Goal: Task Accomplishment & Management: Use online tool/utility

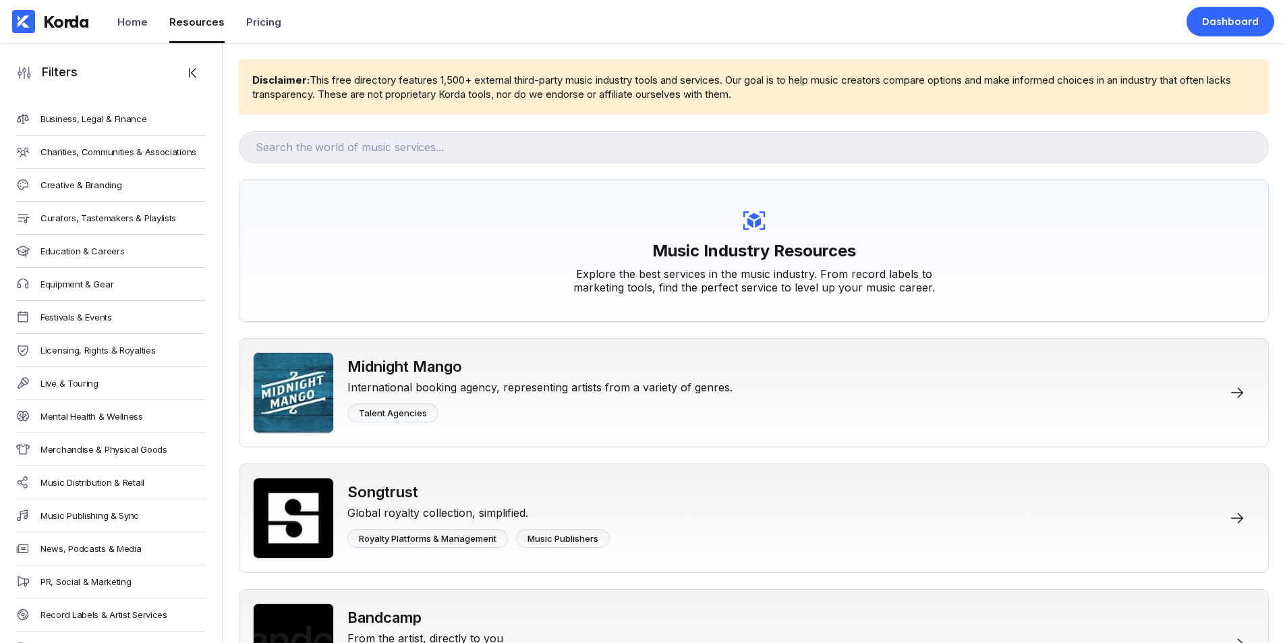
click at [50, 34] on div "Korda" at bounding box center [50, 21] width 101 height 43
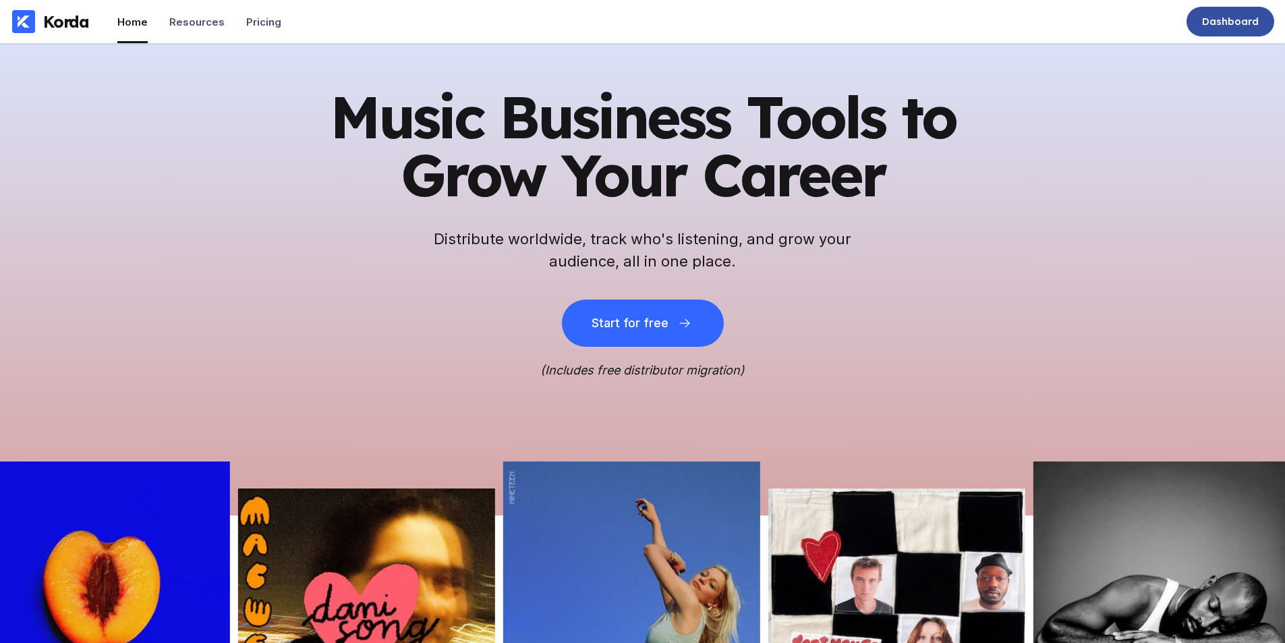
click at [1208, 26] on div "Dashboard" at bounding box center [1230, 21] width 57 height 13
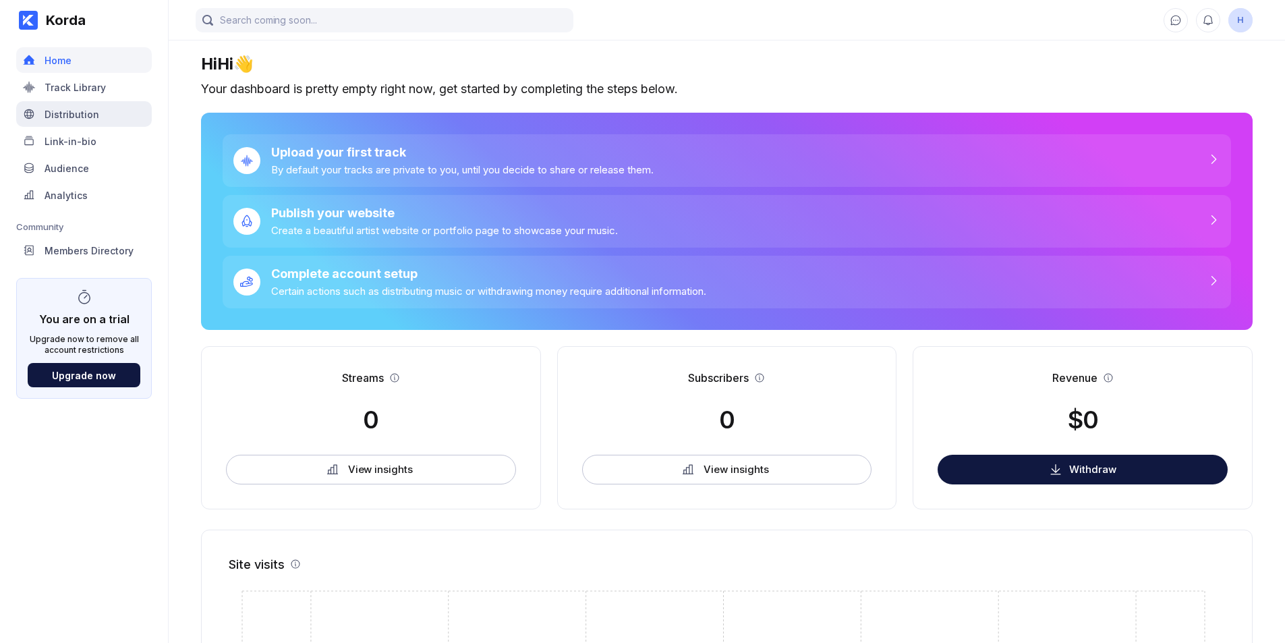
click at [75, 109] on div "Distribution" at bounding box center [72, 114] width 55 height 11
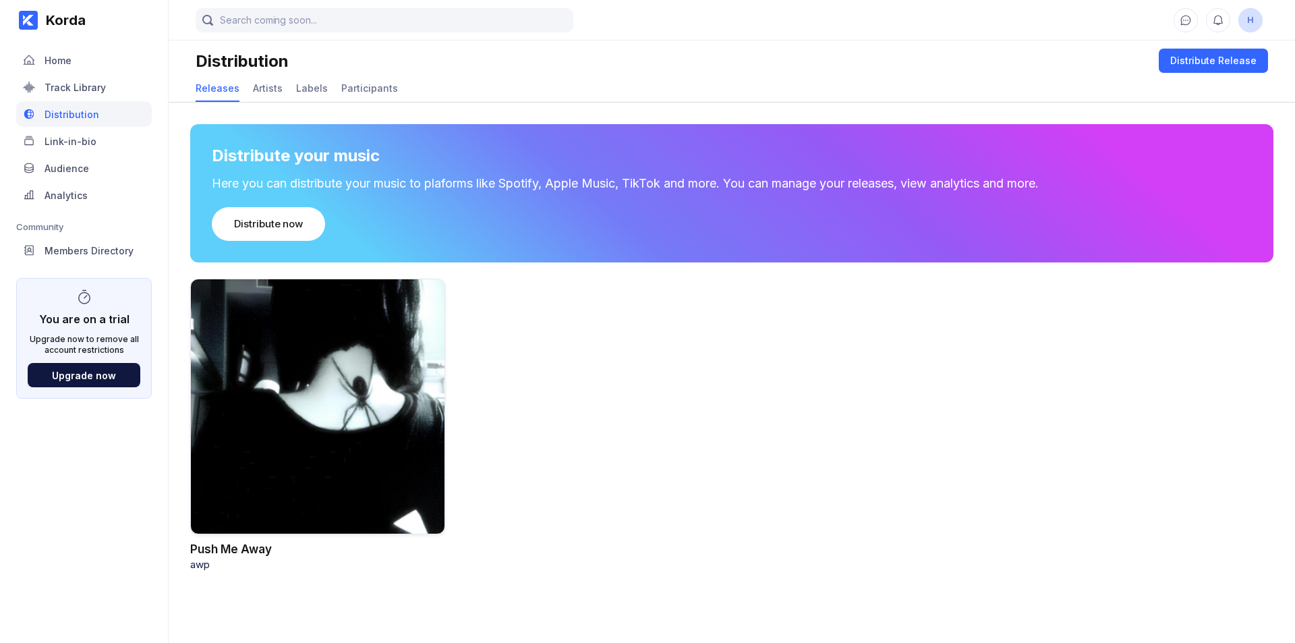
click at [267, 348] on div at bounding box center [317, 407] width 255 height 256
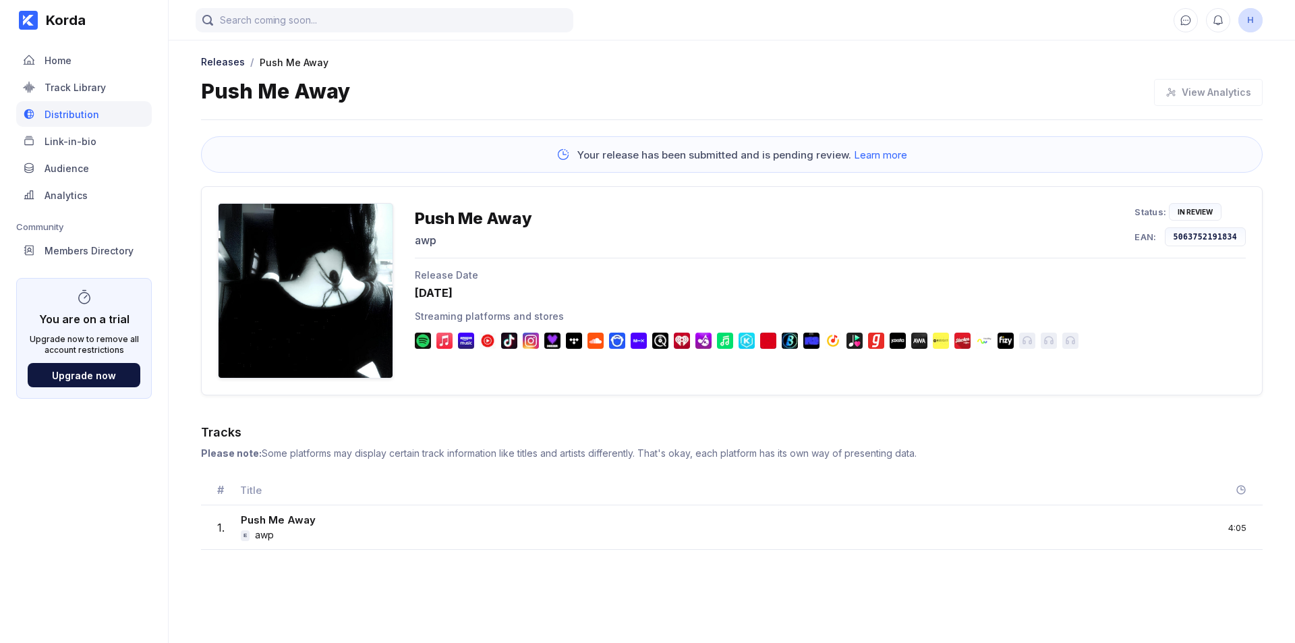
click at [769, 205] on div "Push Me Away awp Status: In Review EAN: 5063752191834" at bounding box center [830, 230] width 831 height 55
click at [461, 184] on div "Your release has been submitted and is pending review. Learn more" at bounding box center [731, 161] width 1061 height 50
click at [513, 67] on div "Releases / Push Me Away" at bounding box center [731, 61] width 1061 height 14
click at [82, 19] on div "Korda" at bounding box center [62, 20] width 48 height 16
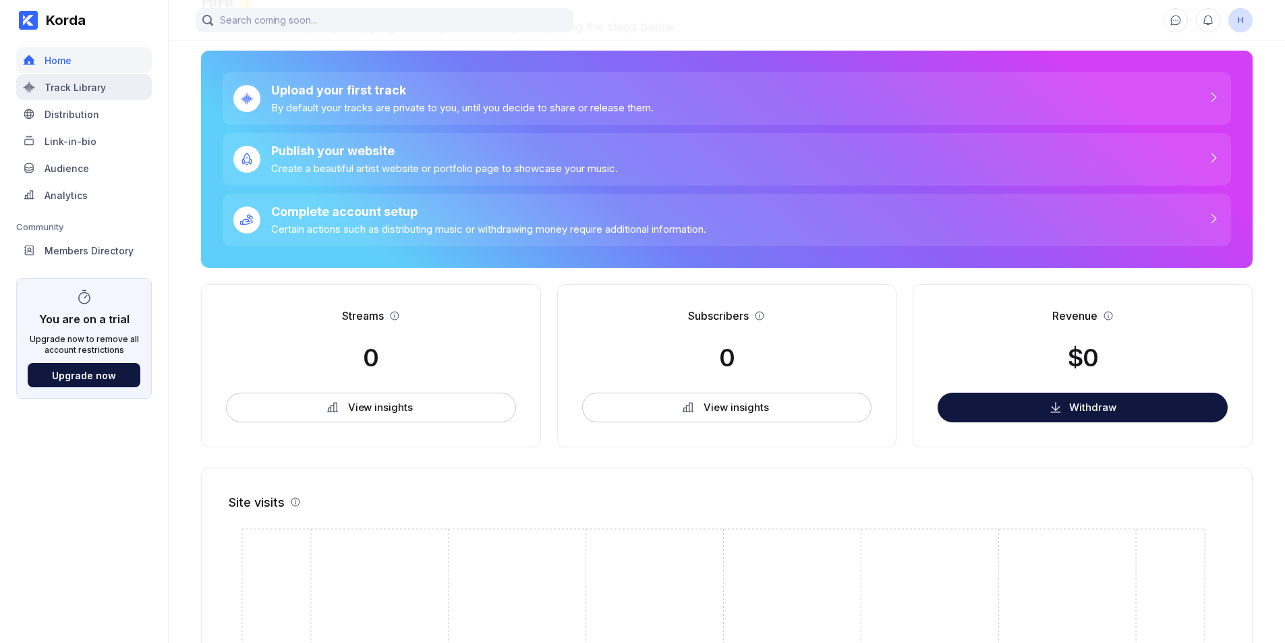
scroll to position [34, 0]
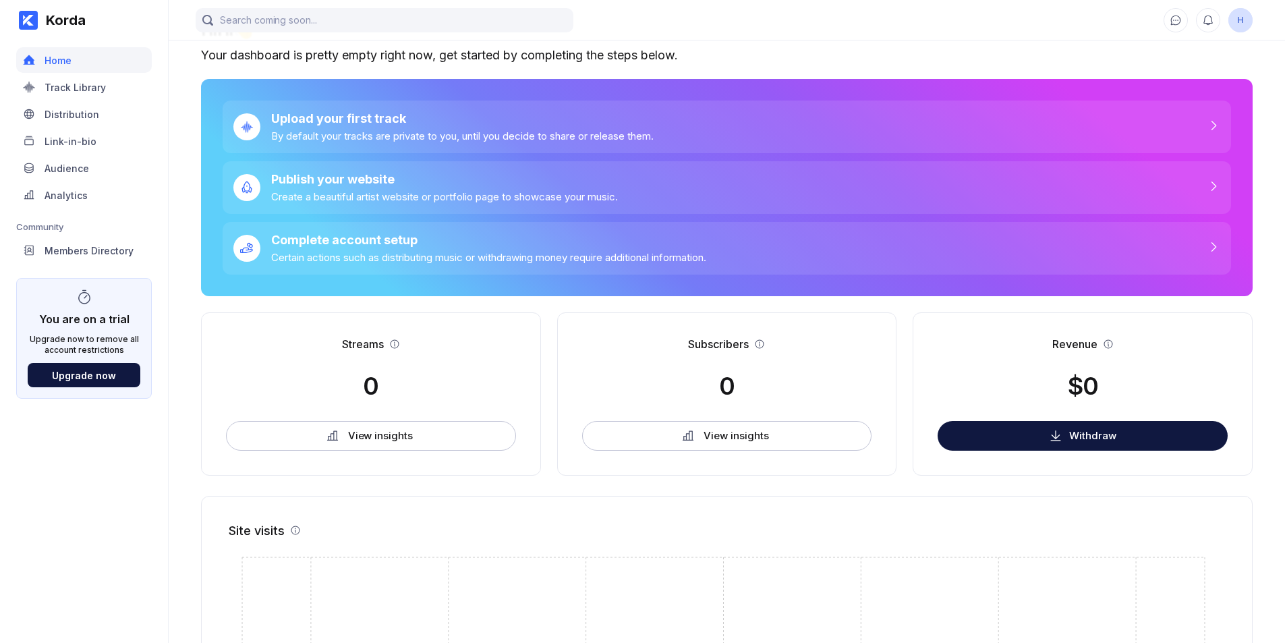
click at [77, 127] on link "Distribution" at bounding box center [84, 114] width 136 height 27
click at [76, 120] on div "Distribution" at bounding box center [84, 114] width 136 height 26
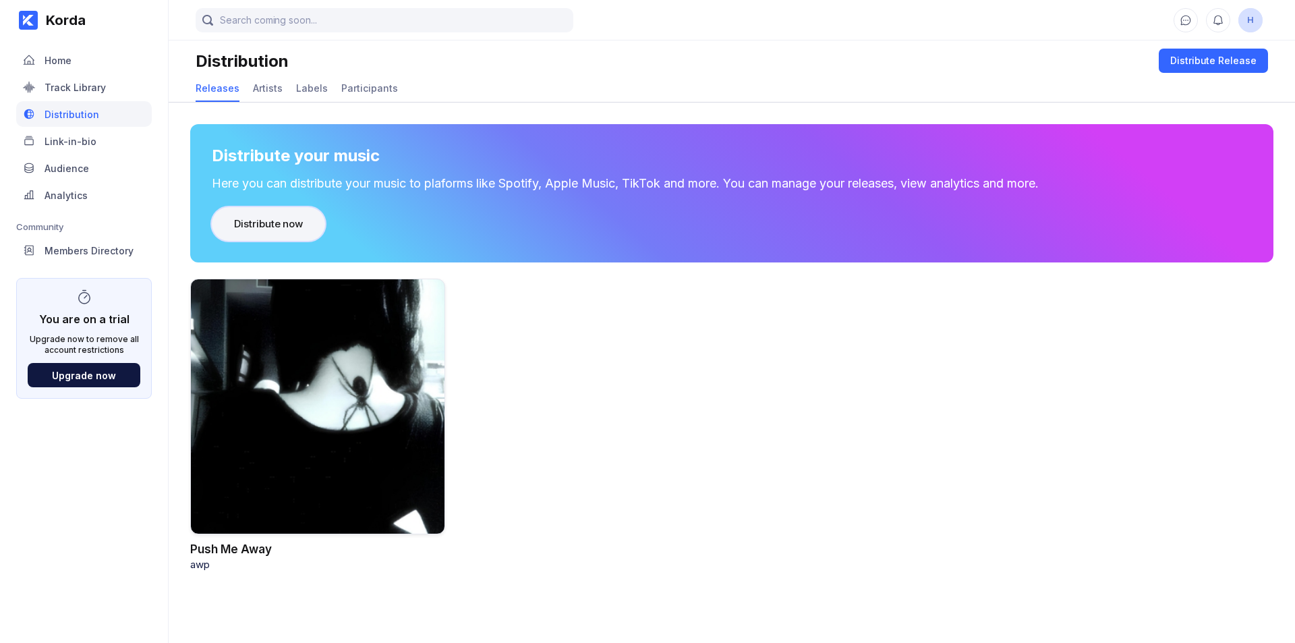
click at [287, 214] on button "Distribute now" at bounding box center [268, 224] width 113 height 34
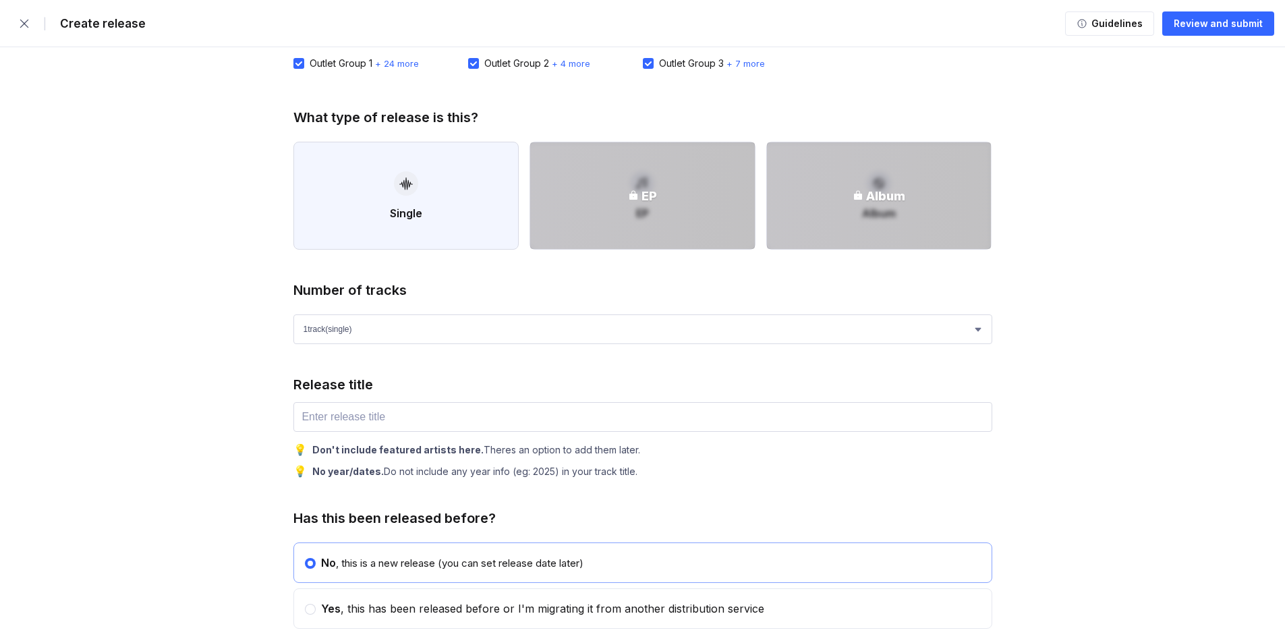
click at [380, 177] on button "Single" at bounding box center [406, 196] width 226 height 108
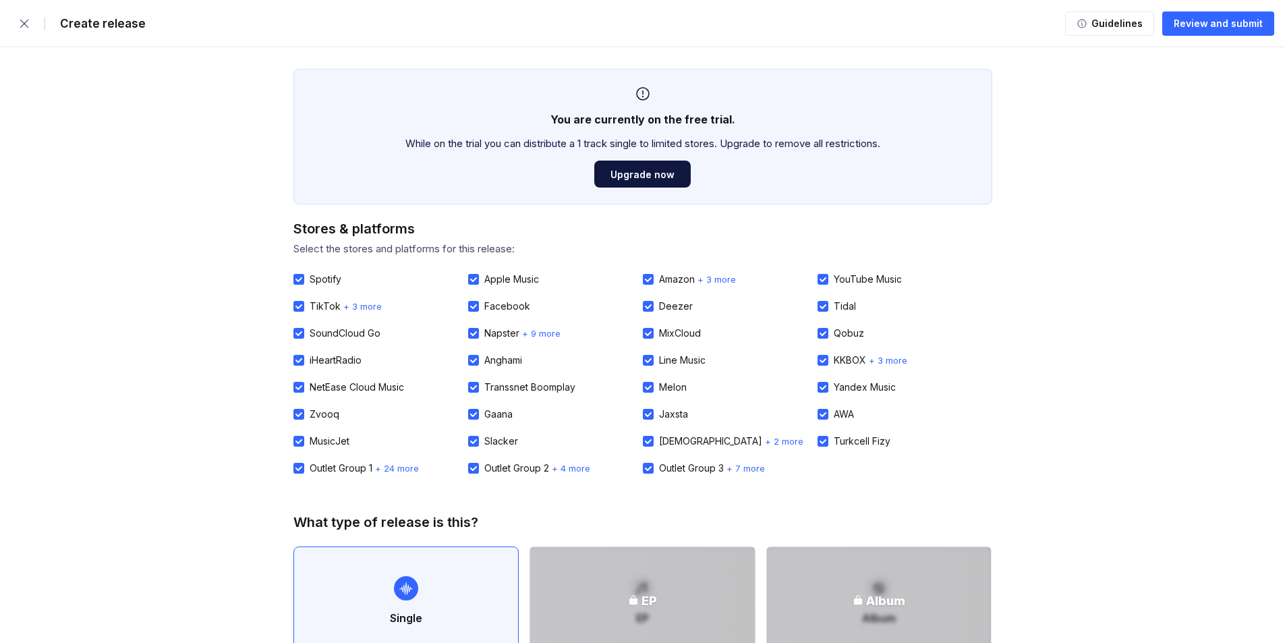
drag, startPoint x: 240, startPoint y: 407, endPoint x: 252, endPoint y: 132, distance: 276.1
click at [20, 28] on icon "button" at bounding box center [24, 23] width 13 height 13
